Goal: Obtain resource: Obtain resource

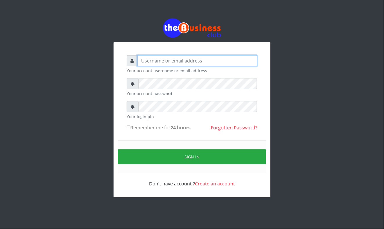
type input "Mavincio"
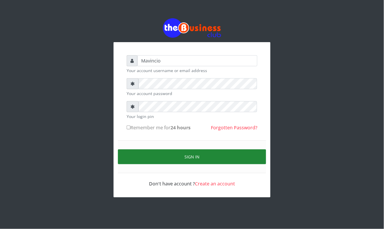
click at [198, 157] on button "Sign in" at bounding box center [192, 156] width 148 height 15
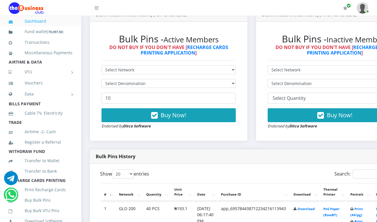
scroll to position [186, 0]
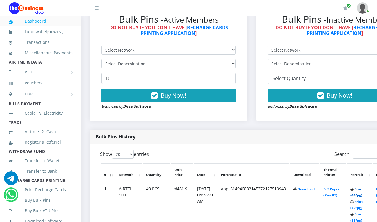
click at [363, 190] on link "Print (44/pg)" at bounding box center [357, 192] width 12 height 11
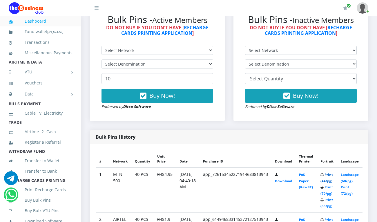
scroll to position [179, 0]
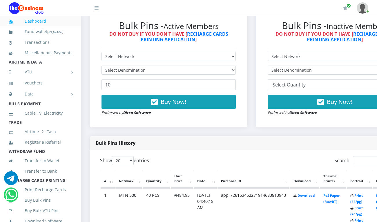
click at [335, 176] on th "Thermal Printer" at bounding box center [333, 179] width 26 height 18
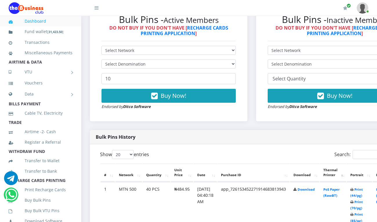
scroll to position [185, 0]
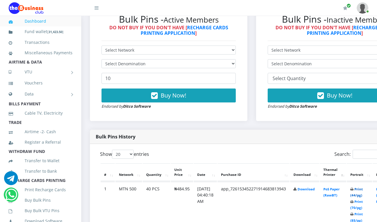
click at [363, 191] on link "Print (44/pg)" at bounding box center [357, 192] width 12 height 11
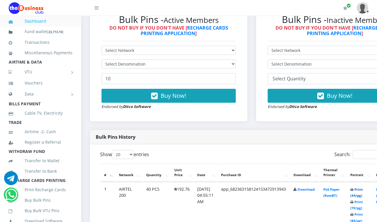
click at [363, 192] on link "Print (44/pg)" at bounding box center [357, 192] width 12 height 11
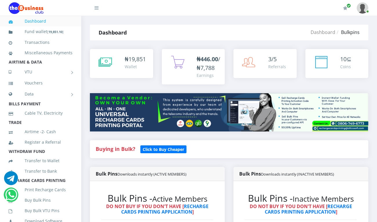
scroll to position [178, 0]
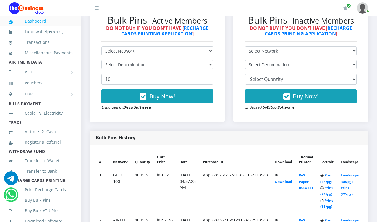
click at [317, 168] on th "Thermal Printer" at bounding box center [306, 159] width 21 height 17
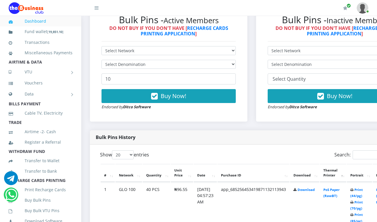
scroll to position [185, 0]
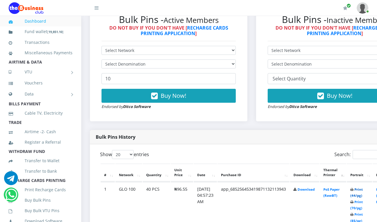
click at [363, 190] on link "Print (44/pg)" at bounding box center [357, 192] width 12 height 11
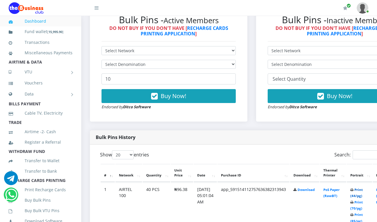
click at [361, 192] on link "Print (44/pg)" at bounding box center [357, 192] width 12 height 11
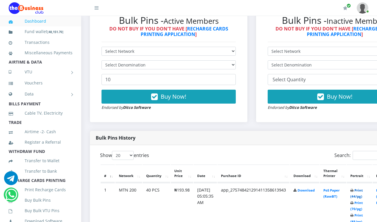
click at [363, 190] on link "Print (44/pg)" at bounding box center [357, 193] width 12 height 11
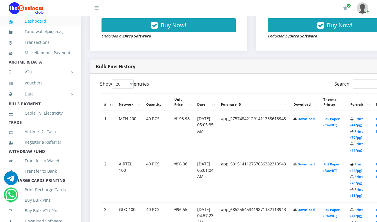
scroll to position [261, 0]
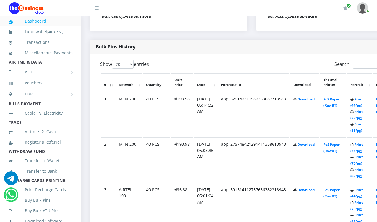
scroll to position [261, 0]
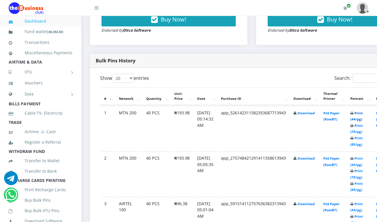
click at [363, 114] on link "Print (44/pg)" at bounding box center [357, 116] width 12 height 11
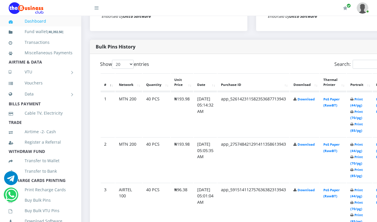
scroll to position [261, 0]
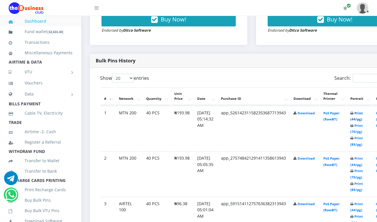
click at [363, 114] on link "Print (44/pg)" at bounding box center [357, 116] width 12 height 11
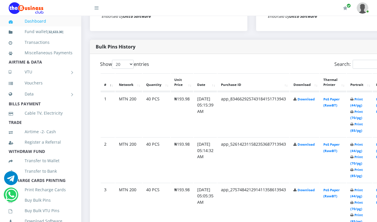
scroll to position [261, 0]
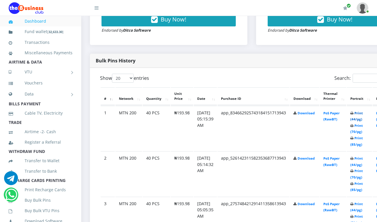
click at [363, 114] on link "Print (44/pg)" at bounding box center [357, 116] width 12 height 11
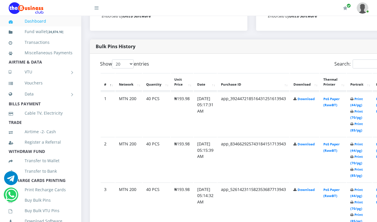
scroll to position [261, 0]
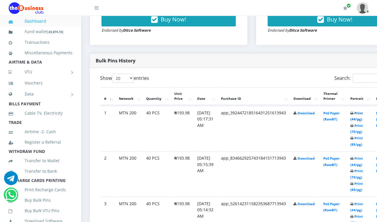
click at [363, 113] on link "Print (44/pg)" at bounding box center [357, 116] width 12 height 11
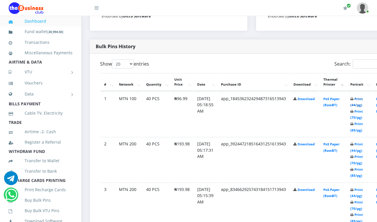
scroll to position [261, 0]
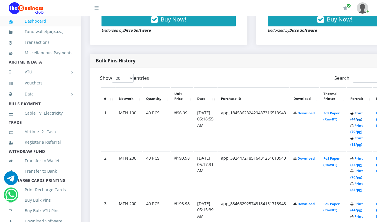
click at [367, 100] on th "Portrait" at bounding box center [359, 96] width 25 height 18
click at [363, 115] on link "Print (44/pg)" at bounding box center [357, 116] width 12 height 11
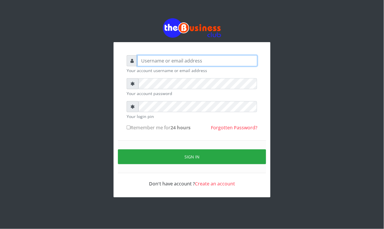
type input "Mavincio"
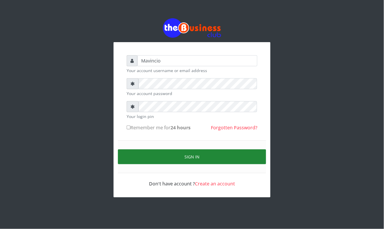
click at [193, 156] on button "Sign in" at bounding box center [192, 156] width 148 height 15
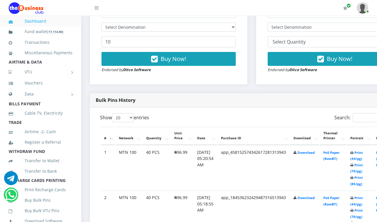
scroll to position [237, 0]
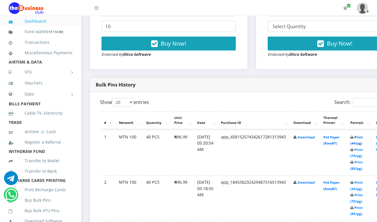
click at [363, 139] on link "Print (44/pg)" at bounding box center [357, 140] width 12 height 11
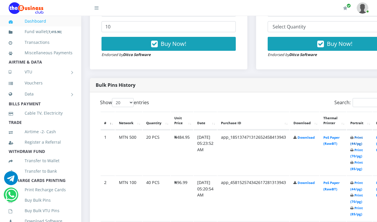
click at [363, 139] on link "Print (44/pg)" at bounding box center [357, 140] width 12 height 11
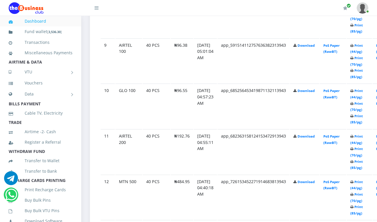
scroll to position [711, 0]
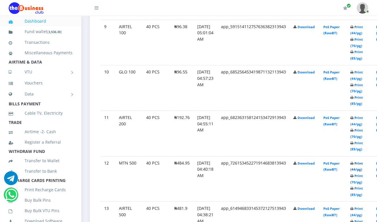
click at [363, 164] on link "Print (44/pg)" at bounding box center [357, 166] width 12 height 11
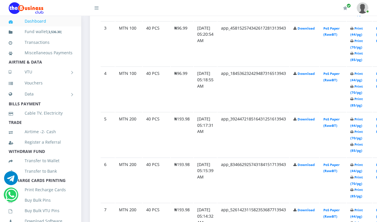
scroll to position [425, 0]
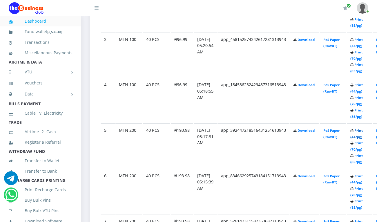
click at [363, 131] on link "Print (44/pg)" at bounding box center [357, 133] width 12 height 11
